Goal: Transaction & Acquisition: Purchase product/service

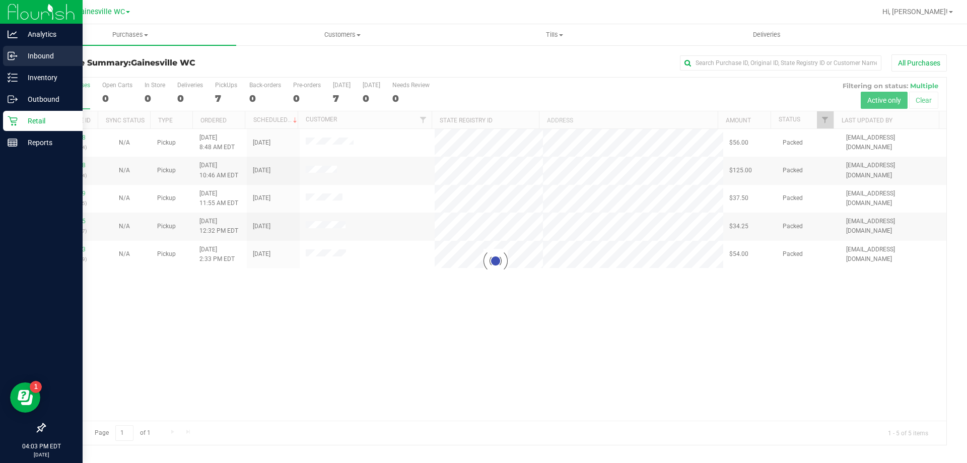
click at [29, 58] on p "Inbound" at bounding box center [48, 56] width 60 height 12
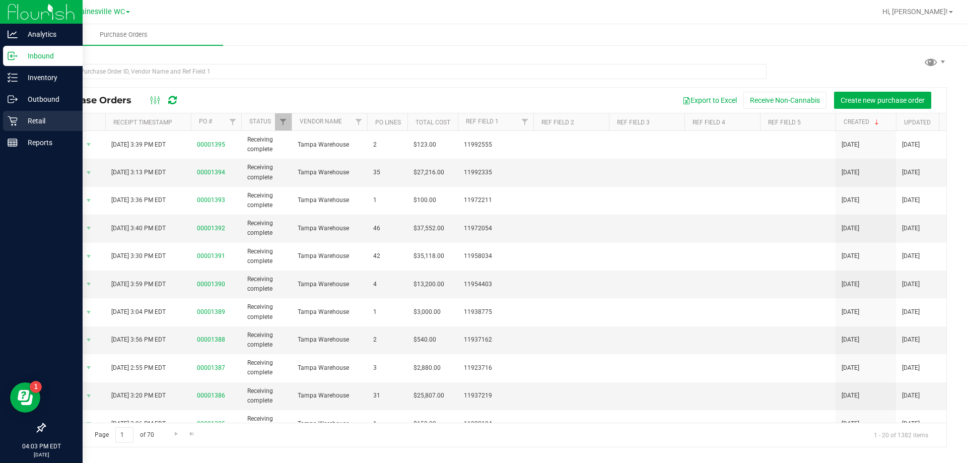
click at [39, 121] on p "Retail" at bounding box center [48, 121] width 60 height 12
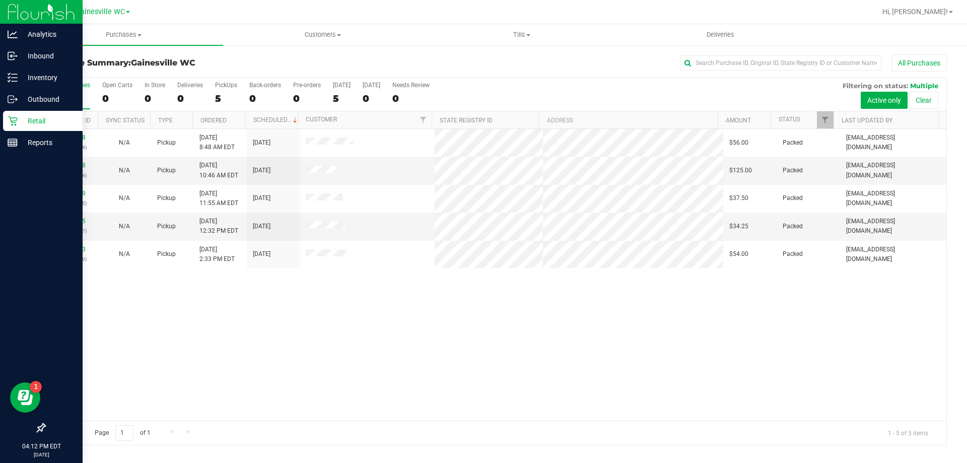
click at [33, 121] on p "Retail" at bounding box center [48, 121] width 60 height 12
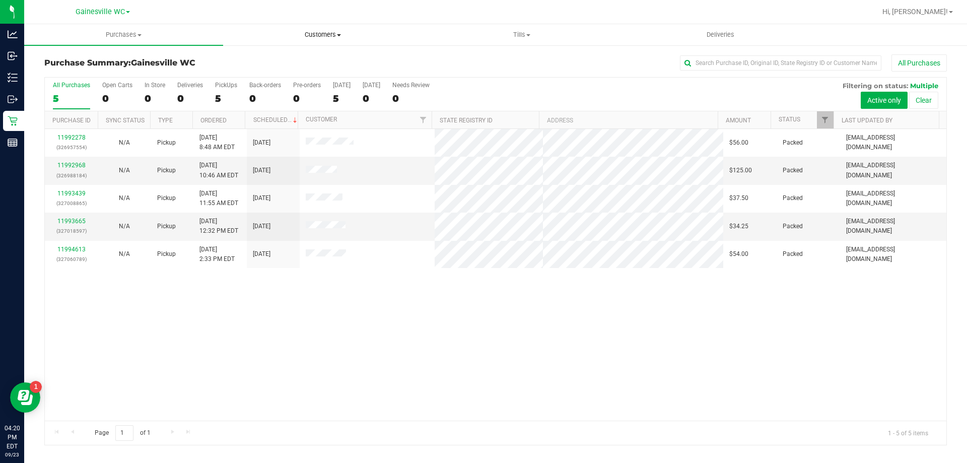
click at [311, 37] on span "Customers" at bounding box center [323, 34] width 198 height 9
click at [303, 67] on li "Add a new customer" at bounding box center [322, 73] width 199 height 12
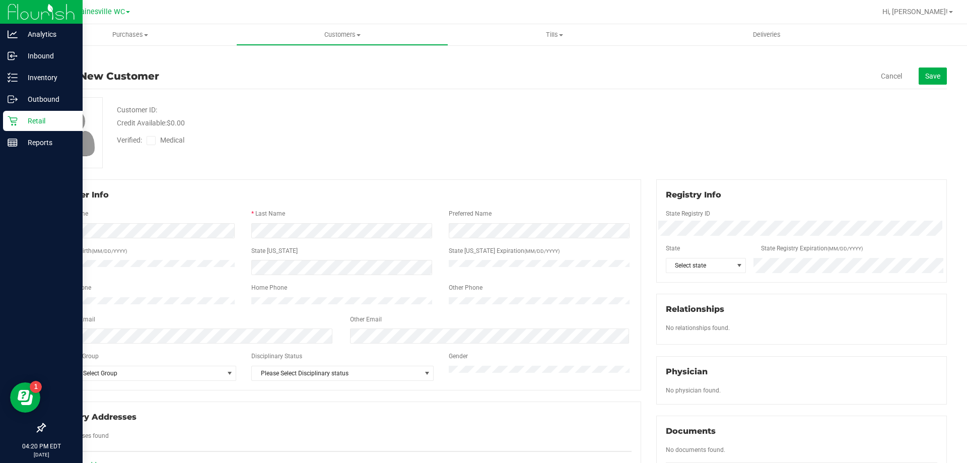
click at [21, 124] on p "Retail" at bounding box center [48, 121] width 60 height 12
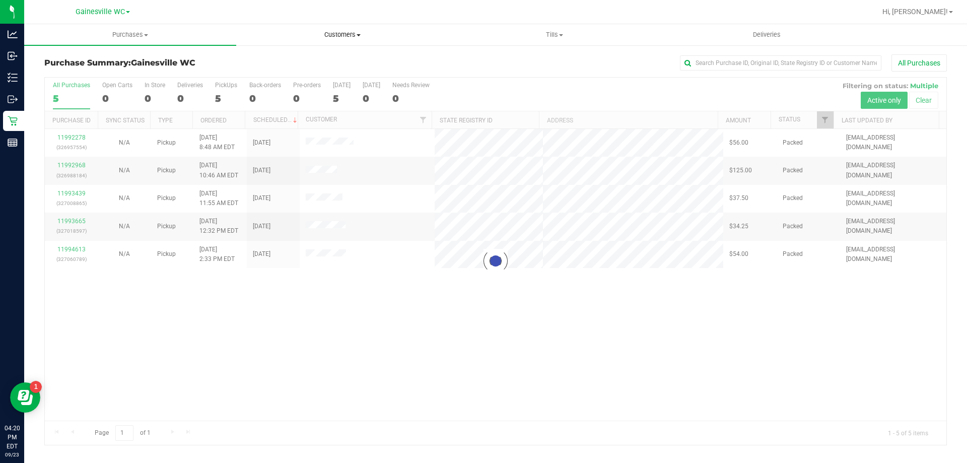
click at [351, 34] on span "Customers" at bounding box center [342, 34] width 211 height 9
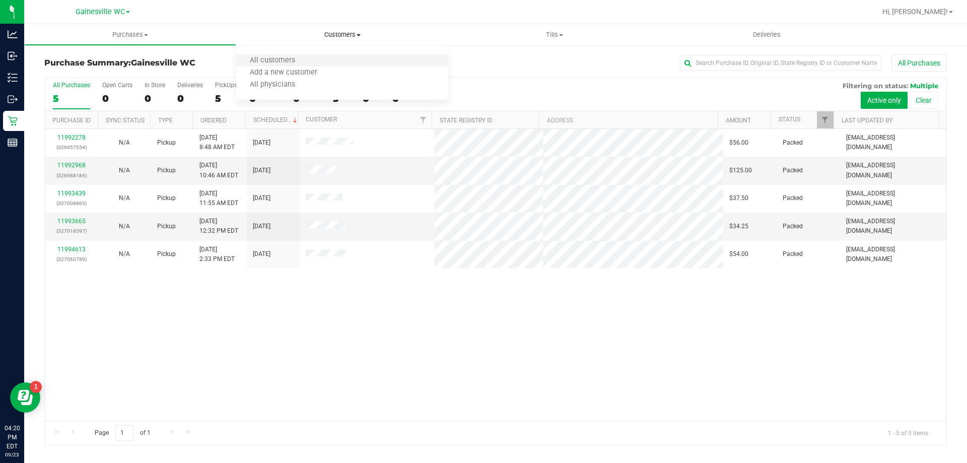
click at [346, 59] on li "All customers" at bounding box center [342, 61] width 212 height 12
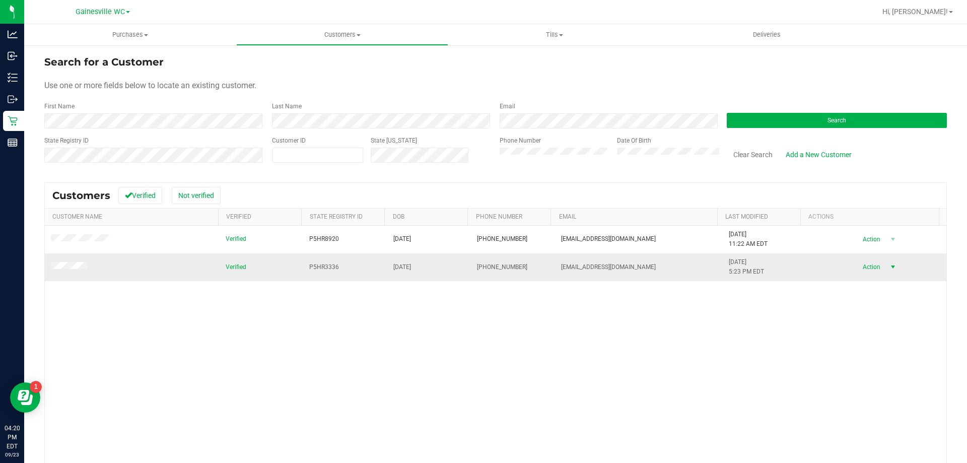
click at [886, 267] on span "select" at bounding box center [892, 267] width 13 height 14
click at [872, 298] on li "Create new purchase" at bounding box center [875, 305] width 68 height 28
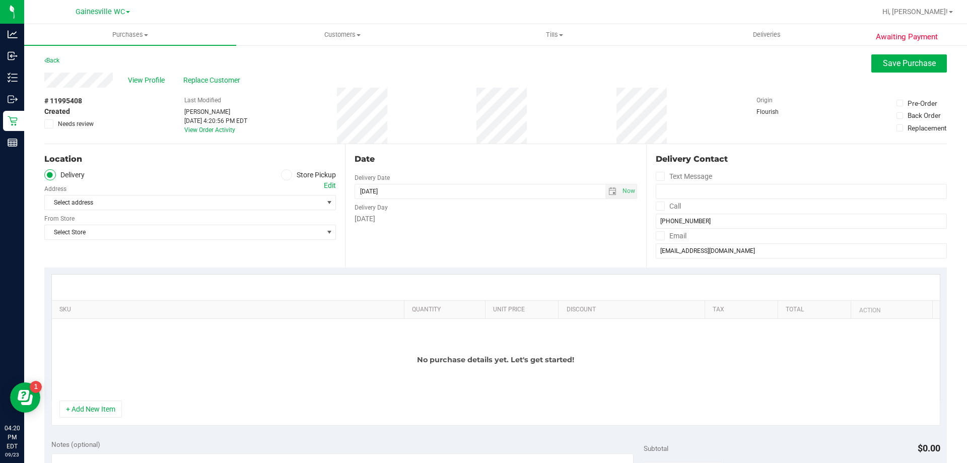
click at [285, 179] on span at bounding box center [287, 175] width 12 height 12
click at [0, 0] on input "Store Pickup" at bounding box center [0, 0] width 0 height 0
click at [265, 209] on span "Select Store" at bounding box center [184, 202] width 278 height 14
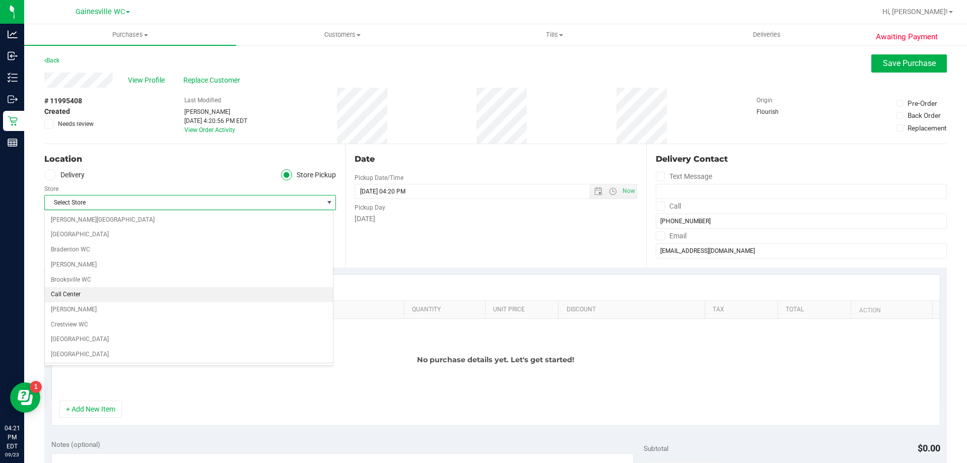
scroll to position [101, 0]
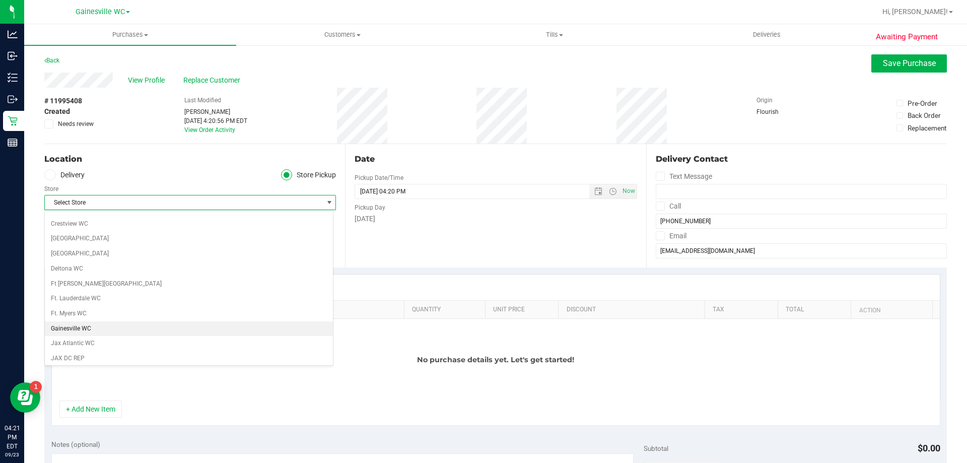
drag, startPoint x: 153, startPoint y: 317, endPoint x: 153, endPoint y: 330, distance: 13.1
click at [152, 330] on li "Gainesville WC" at bounding box center [189, 328] width 288 height 15
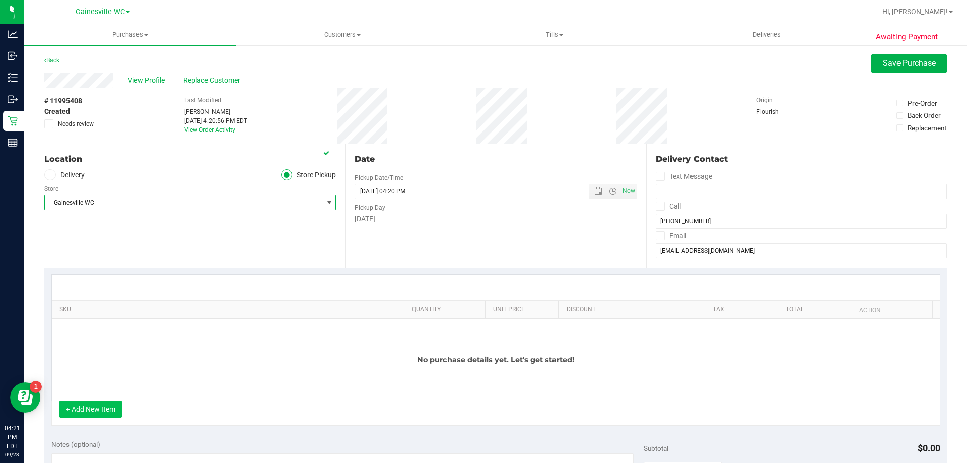
click at [100, 413] on button "+ Add New Item" at bounding box center [90, 408] width 62 height 17
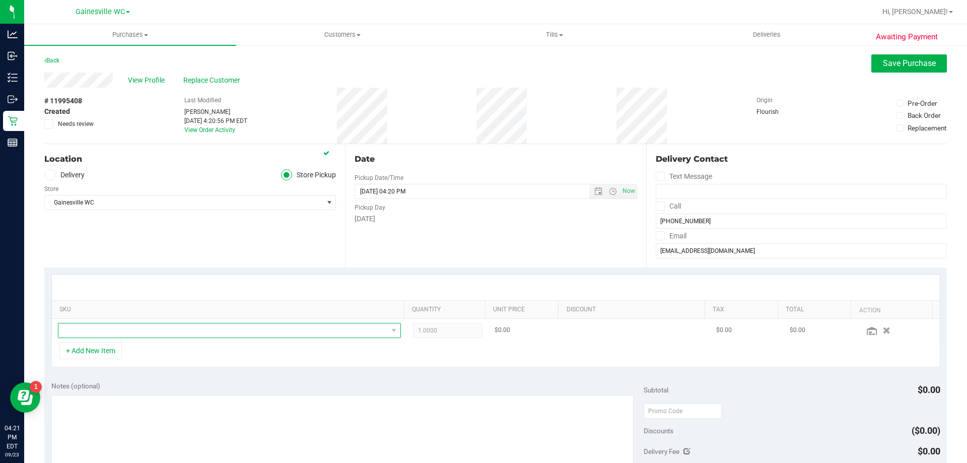
click at [142, 335] on span "NO DATA FOUND" at bounding box center [222, 330] width 329 height 14
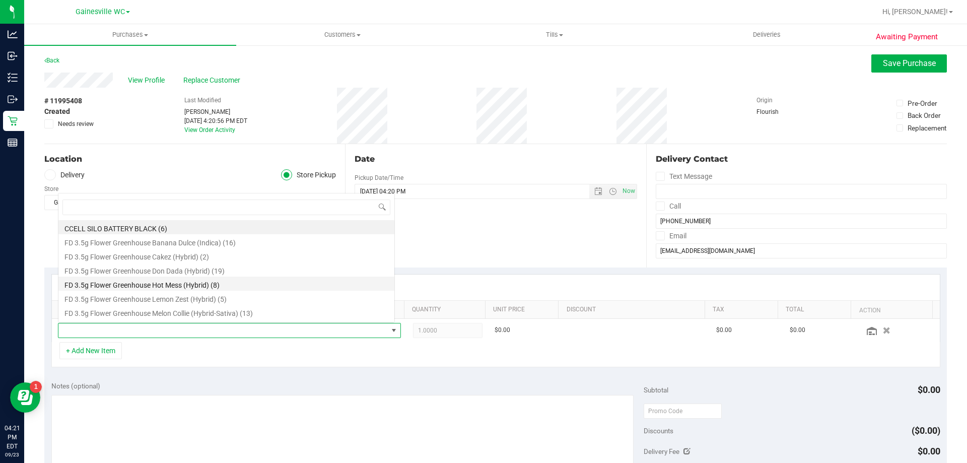
scroll to position [15, 334]
type input "10c"
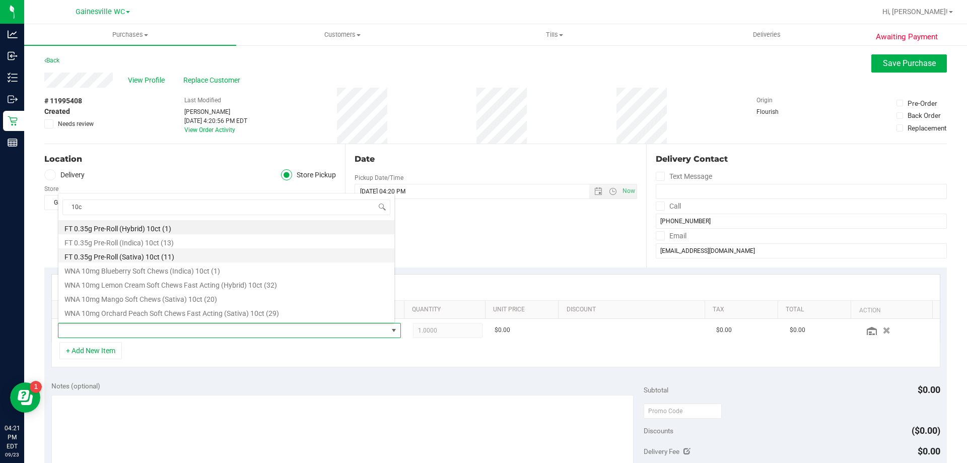
click at [237, 254] on li "FT 0.35g Pre-Roll (Sativa) 10ct (11)" at bounding box center [226, 255] width 336 height 14
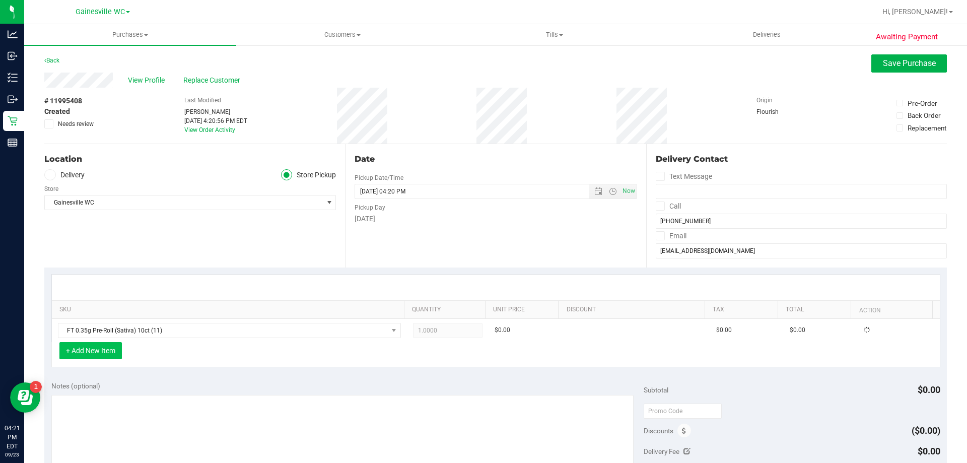
click at [87, 358] on button "+ Add New Item" at bounding box center [90, 350] width 62 height 17
click at [92, 355] on button "+ Add New Item" at bounding box center [90, 350] width 62 height 17
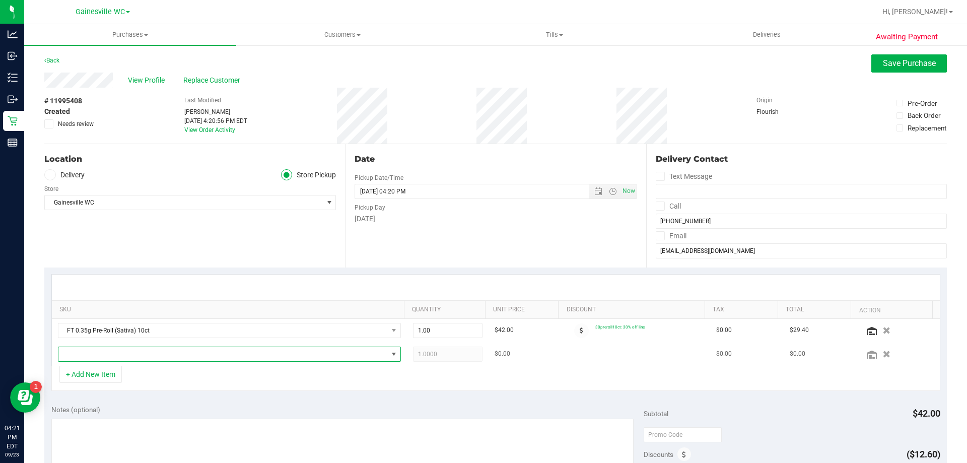
click at [95, 355] on span "NO DATA FOUND" at bounding box center [222, 354] width 329 height 14
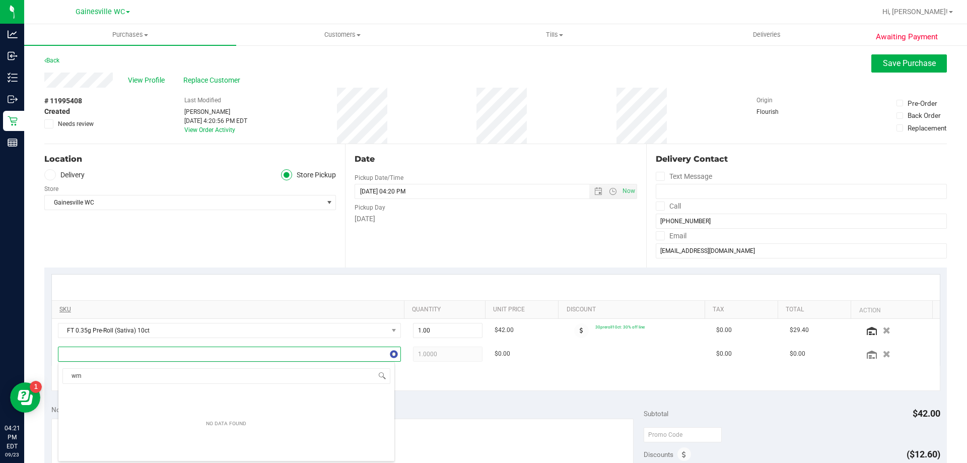
type input "w"
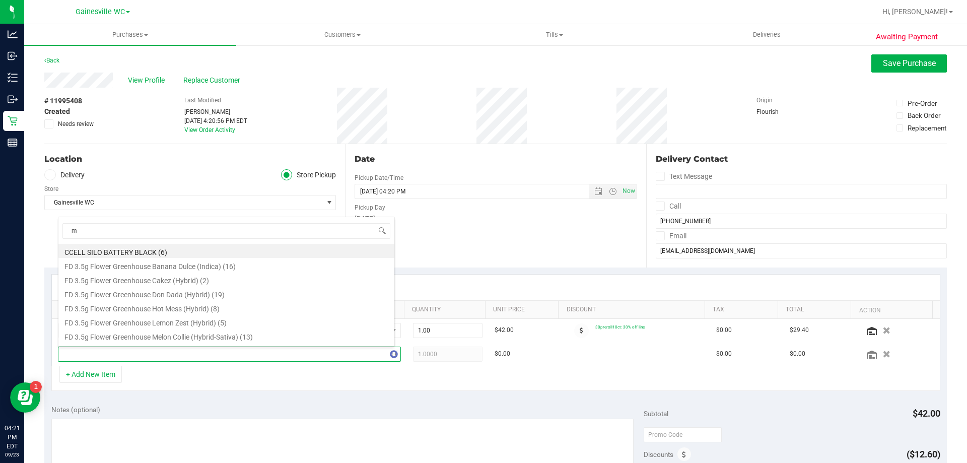
type input "mc"
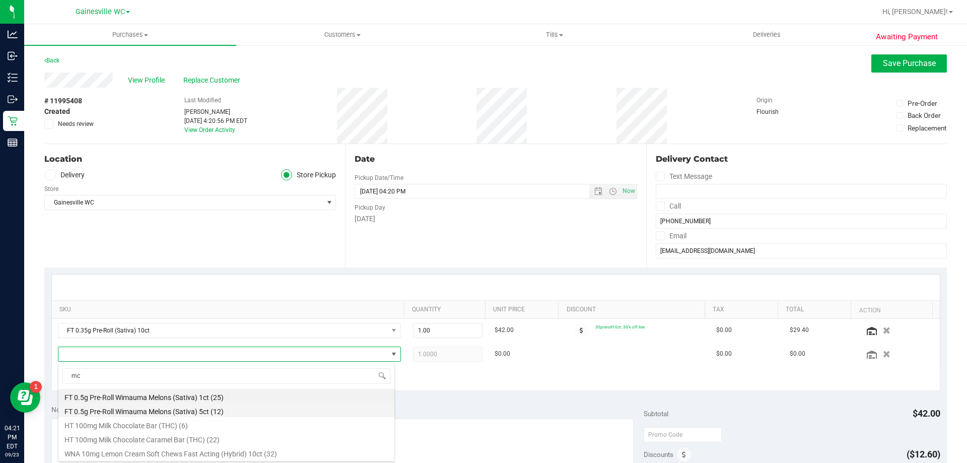
click at [140, 408] on li "FT 0.5g Pre-Roll Wimauma Melons (Sativa) 5ct (12)" at bounding box center [226, 410] width 336 height 14
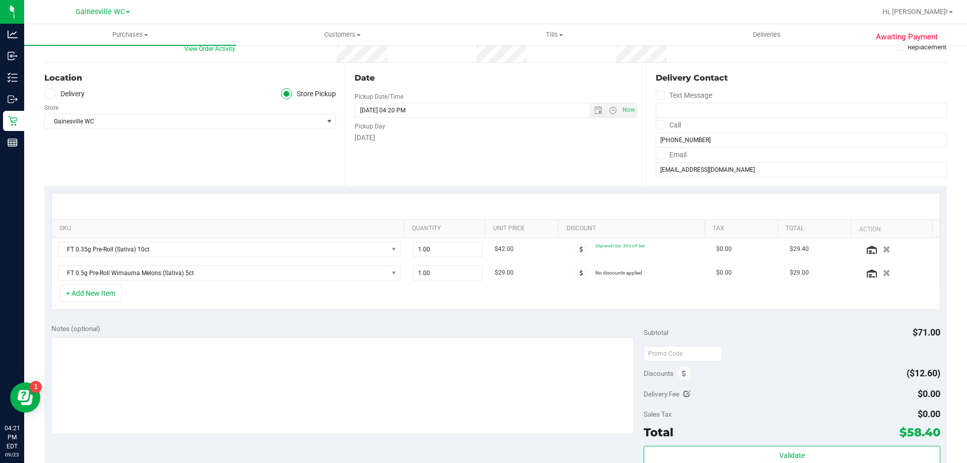
scroll to position [101, 0]
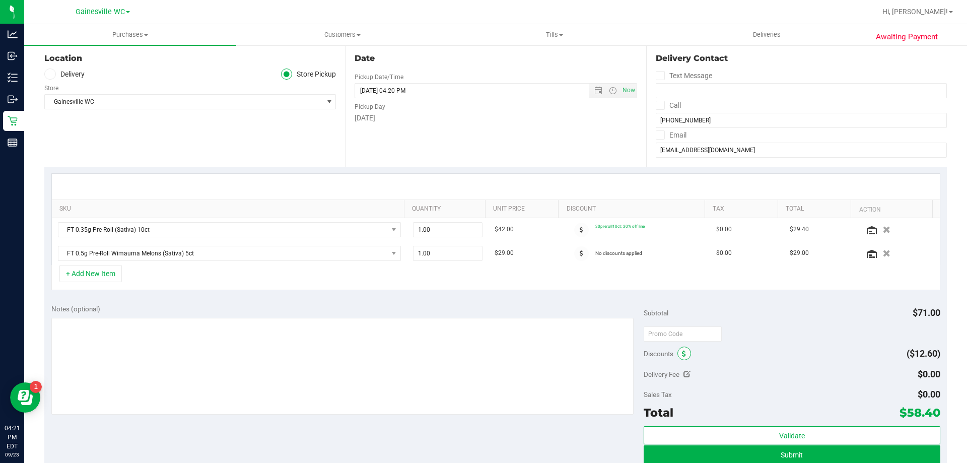
click at [682, 356] on span at bounding box center [684, 354] width 14 height 14
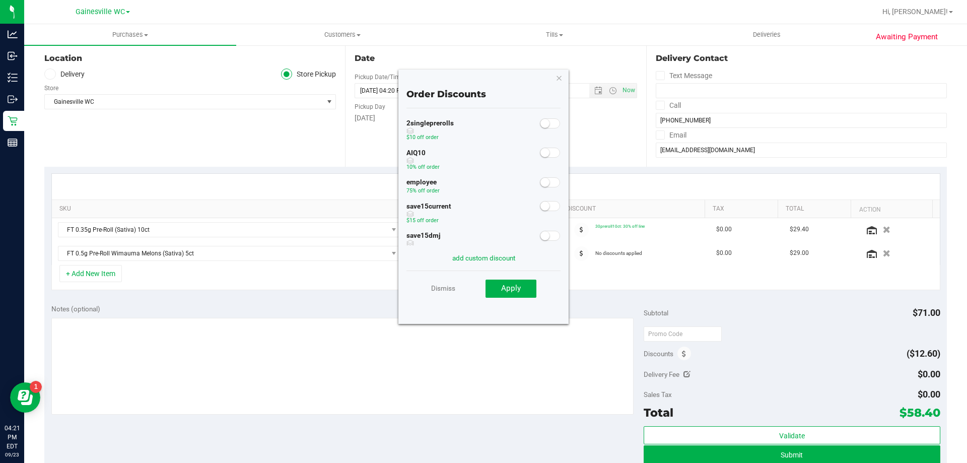
click at [544, 183] on span at bounding box center [550, 182] width 20 height 10
click at [505, 293] on span "Apply" at bounding box center [511, 288] width 20 height 9
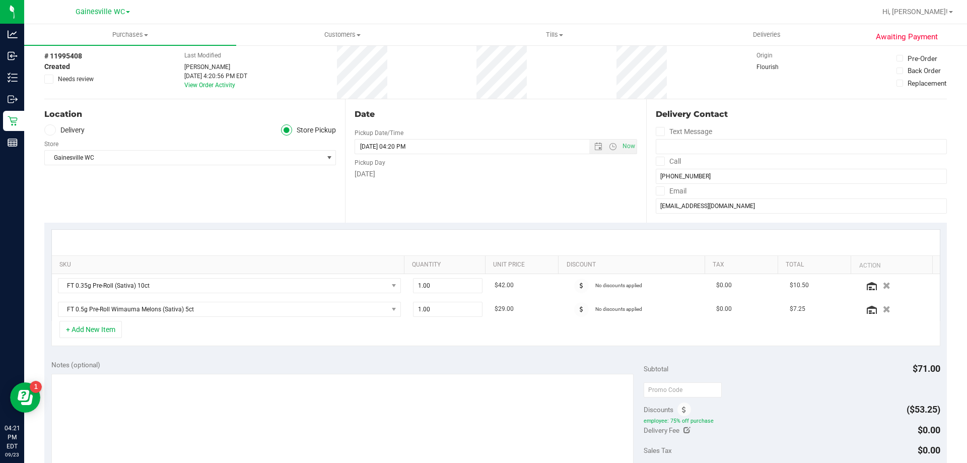
scroll to position [0, 0]
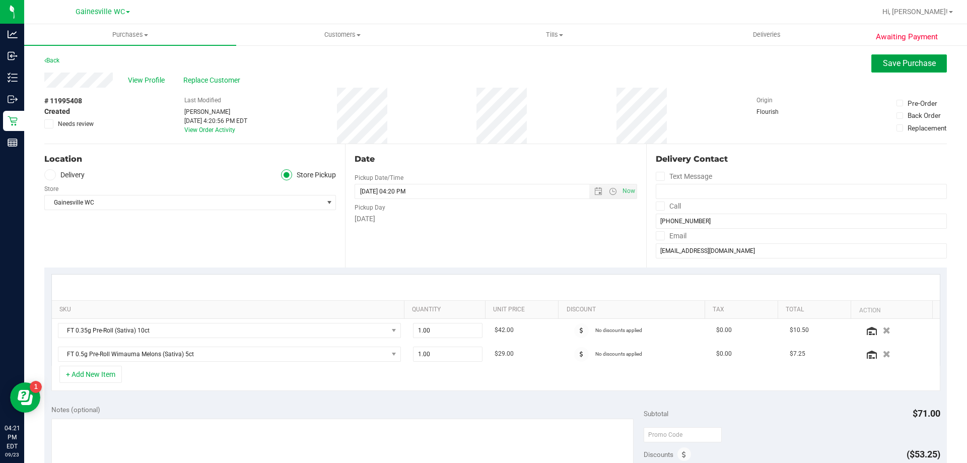
click at [887, 57] on button "Save Purchase" at bounding box center [909, 63] width 76 height 18
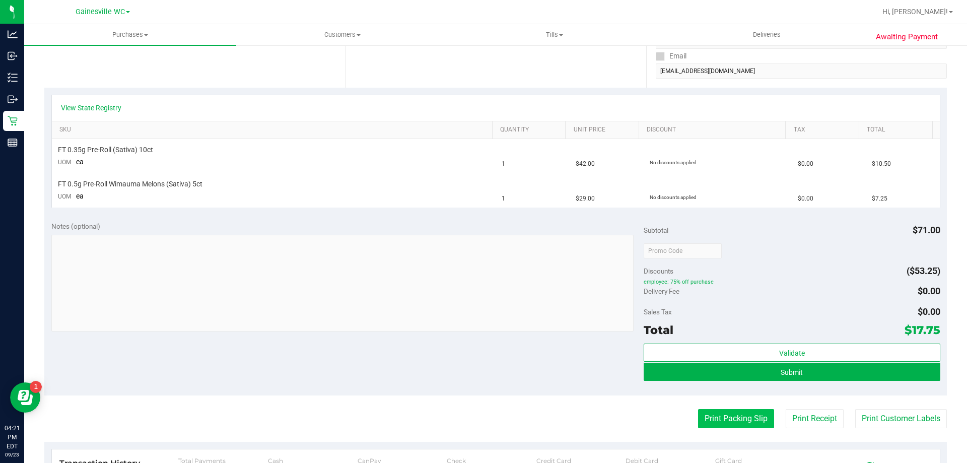
scroll to position [201, 0]
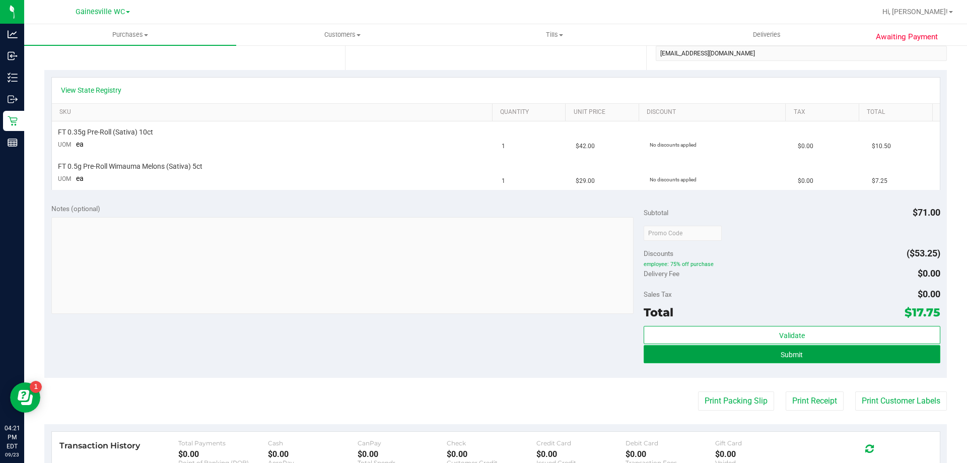
click at [690, 355] on button "Submit" at bounding box center [792, 354] width 296 height 18
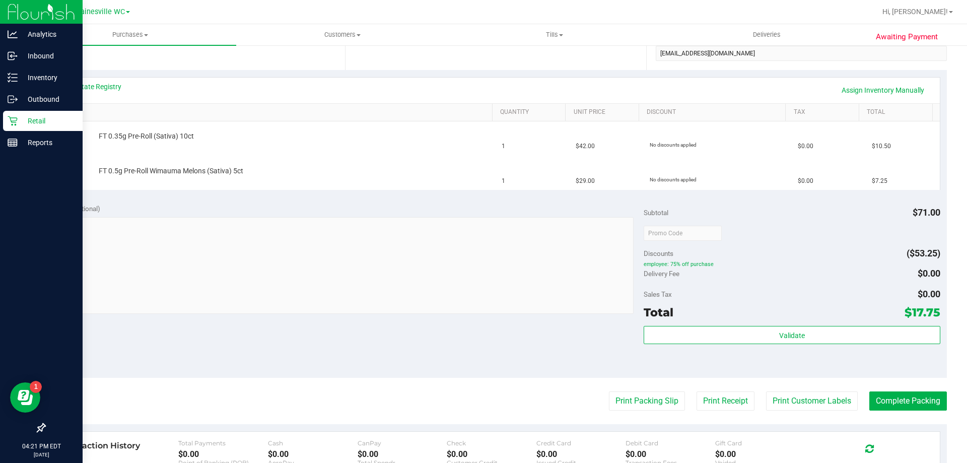
click at [47, 125] on p "Retail" at bounding box center [48, 121] width 60 height 12
